Goal: Transaction & Acquisition: Purchase product/service

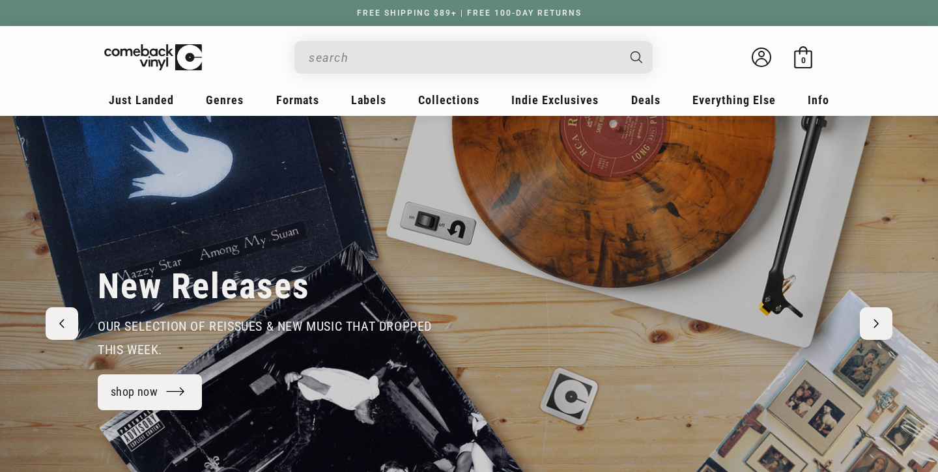
click at [531, 55] on input "Search" at bounding box center [463, 57] width 309 height 27
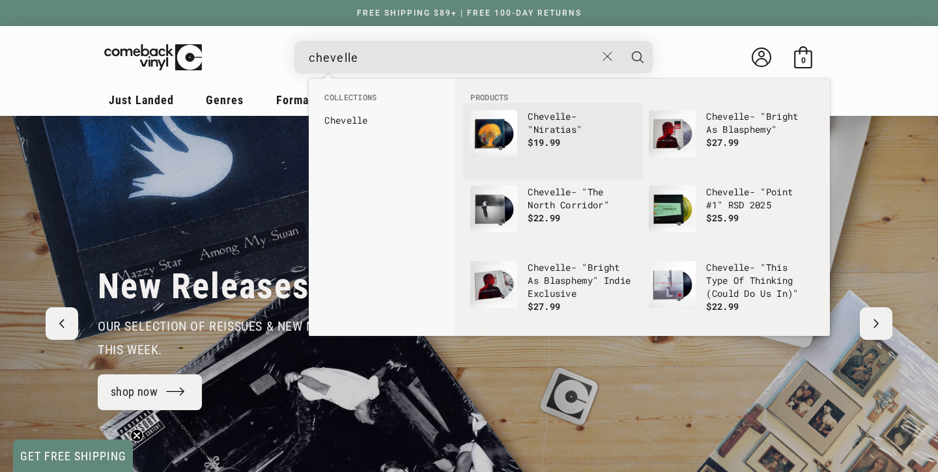
type input "chevelle"
click at [638, 57] on button "Search" at bounding box center [637, 57] width 33 height 33
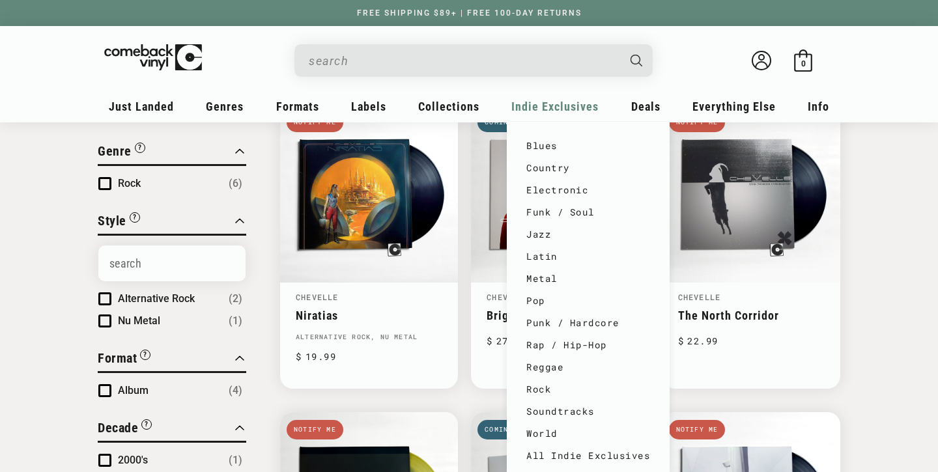
scroll to position [171, 0]
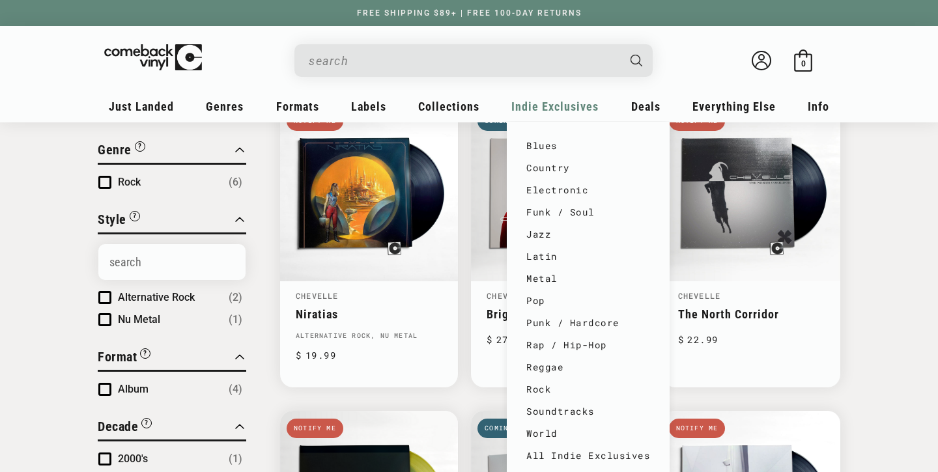
type input "chevelle"
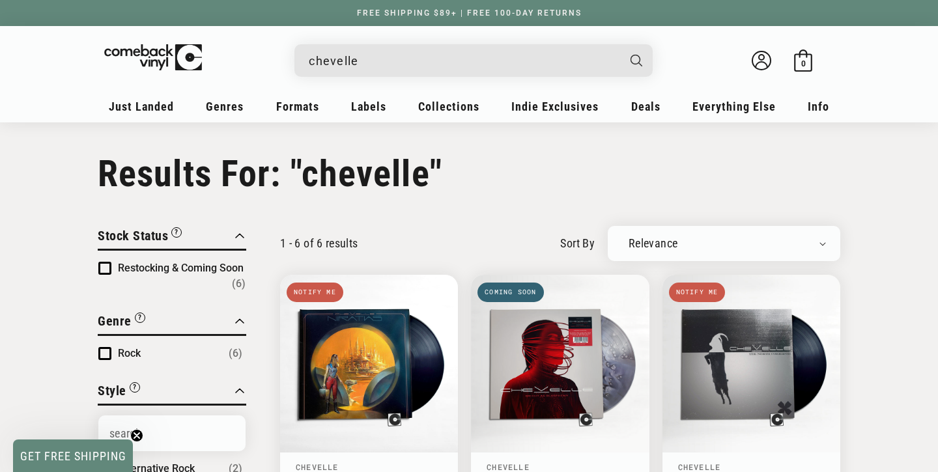
scroll to position [0, 0]
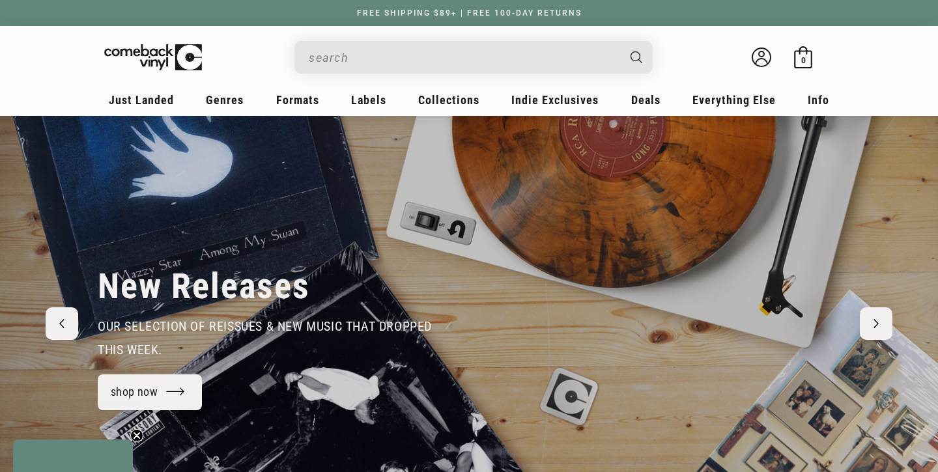
click at [410, 54] on input "When autocomplete results are available use up and down arrows to review and en…" at bounding box center [463, 57] width 309 height 27
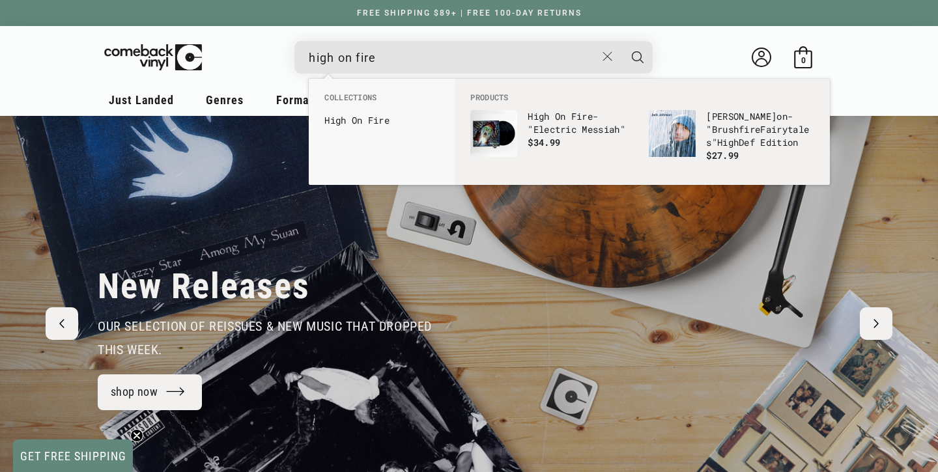
type input "high on fire"
click at [638, 57] on button "Search" at bounding box center [637, 57] width 33 height 33
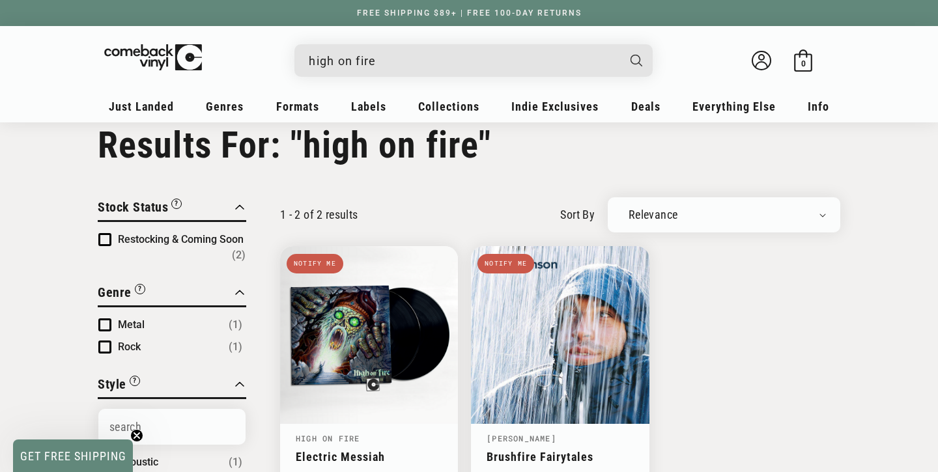
scroll to position [25, 0]
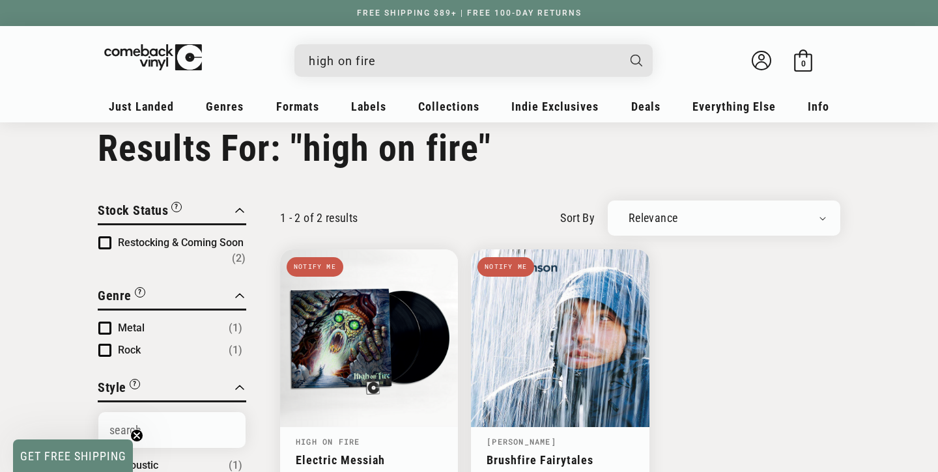
click at [388, 66] on input "high on fire" at bounding box center [463, 61] width 309 height 27
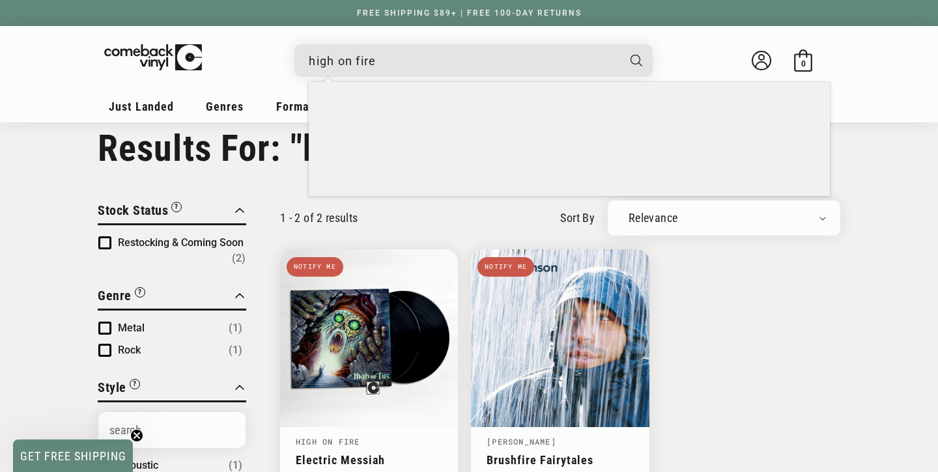
click at [388, 66] on input "high on fire" at bounding box center [463, 61] width 309 height 27
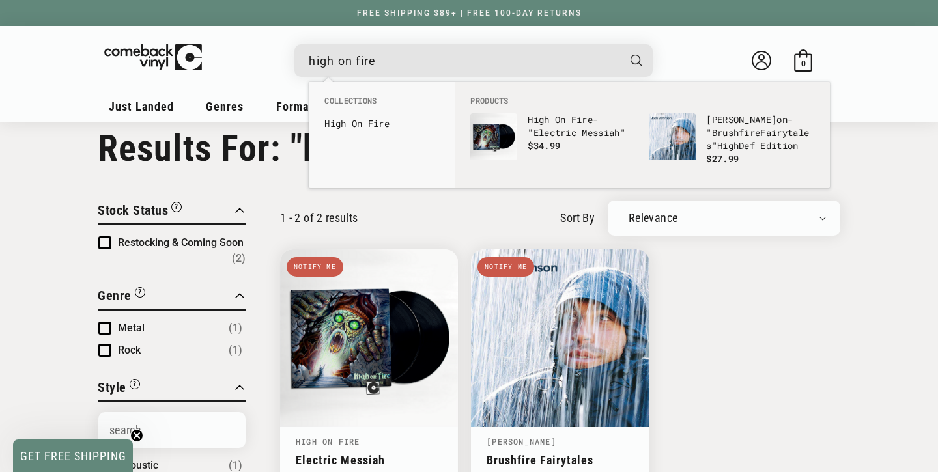
click at [388, 66] on input "high on fire" at bounding box center [463, 61] width 309 height 27
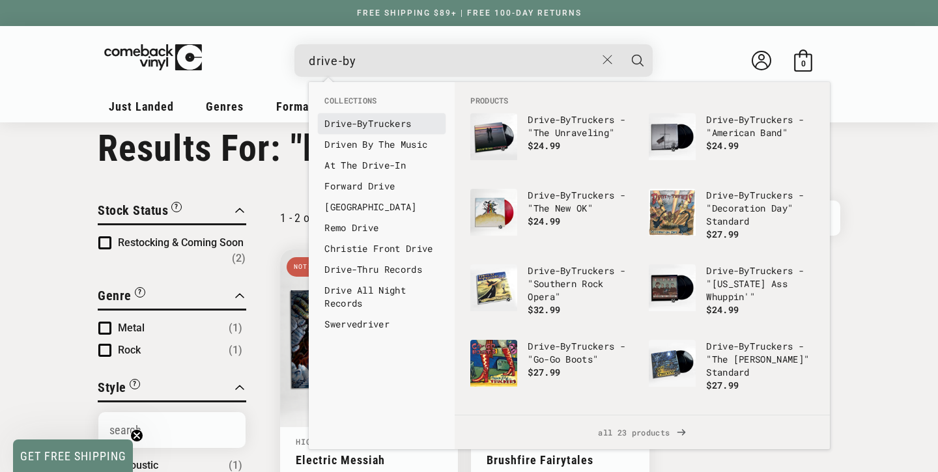
type input "drive-by"
click at [360, 126] on b "Drive-By" at bounding box center [346, 123] width 44 height 12
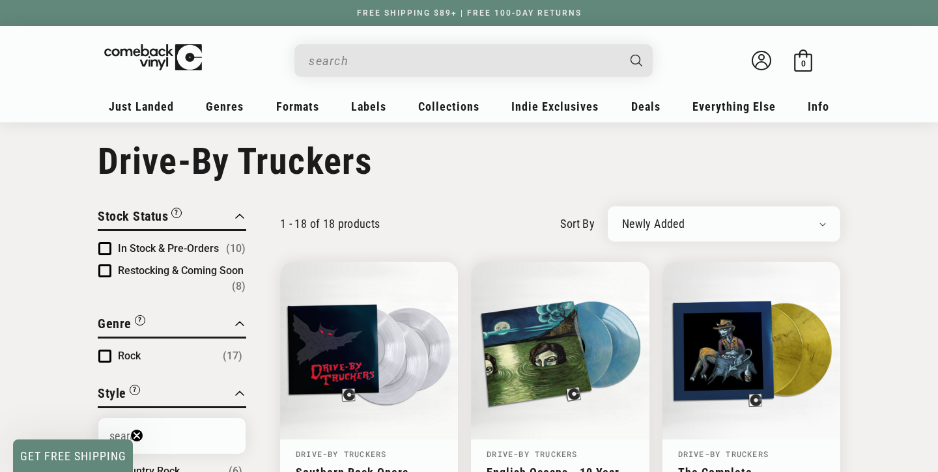
scroll to position [14, 0]
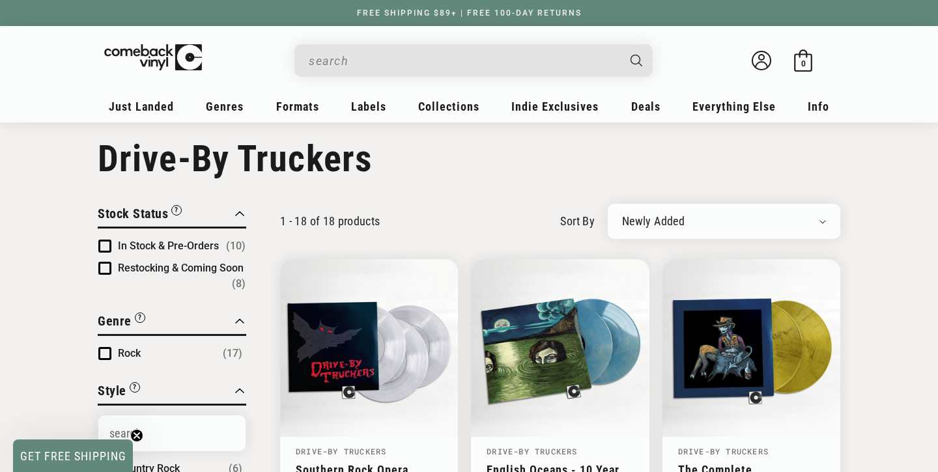
click at [197, 238] on button "In Stock & Pre-Orders (10)" at bounding box center [182, 246] width 128 height 16
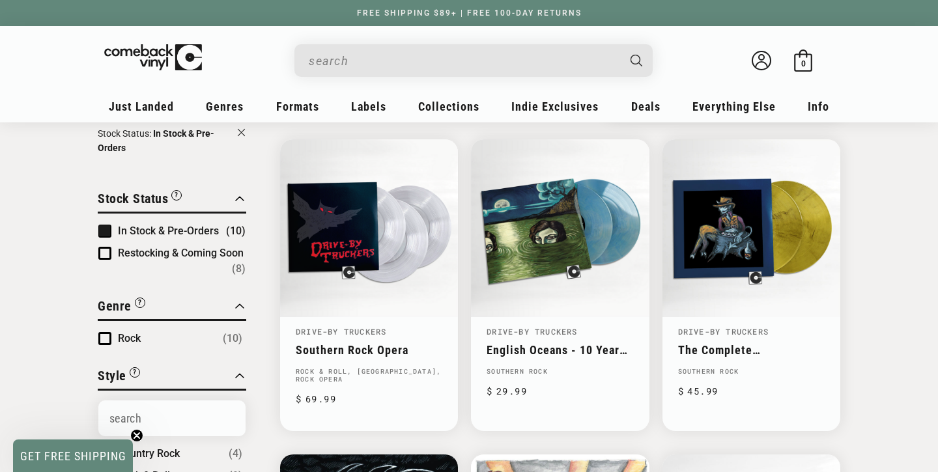
scroll to position [134, 0]
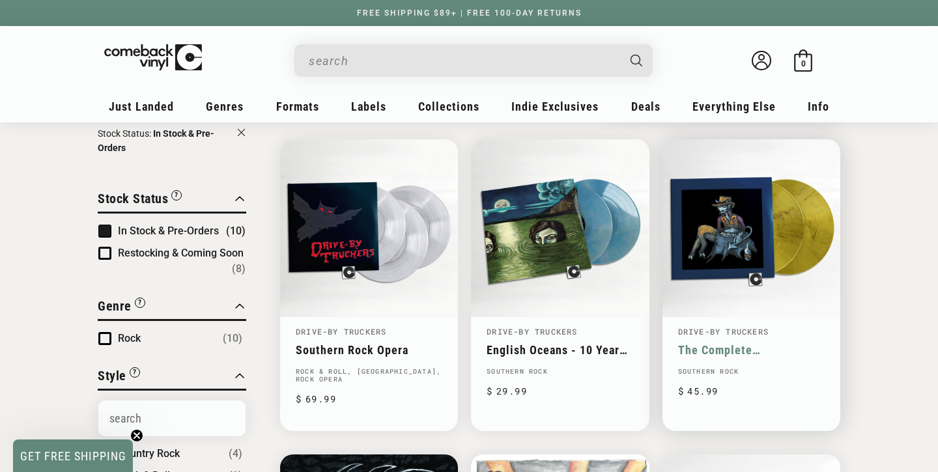
click at [689, 343] on link "The Complete [PERSON_NAME]" at bounding box center [751, 350] width 147 height 14
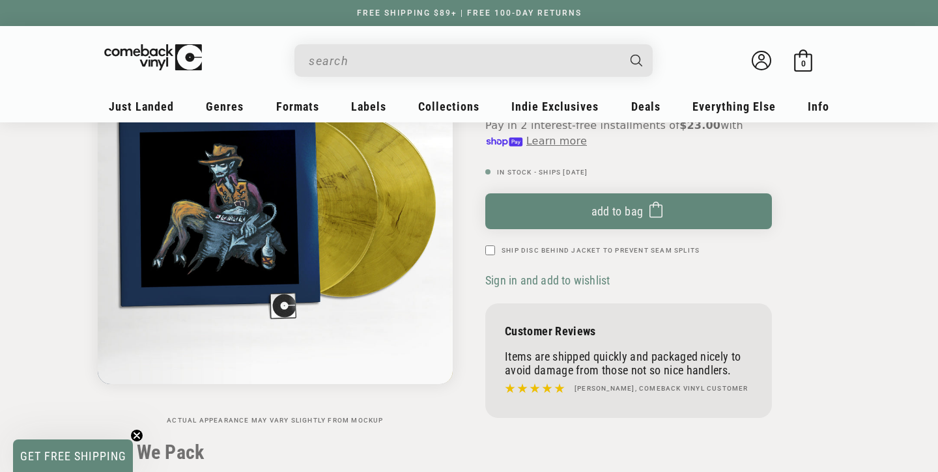
scroll to position [147, 0]
